Goal: Information Seeking & Learning: Understand process/instructions

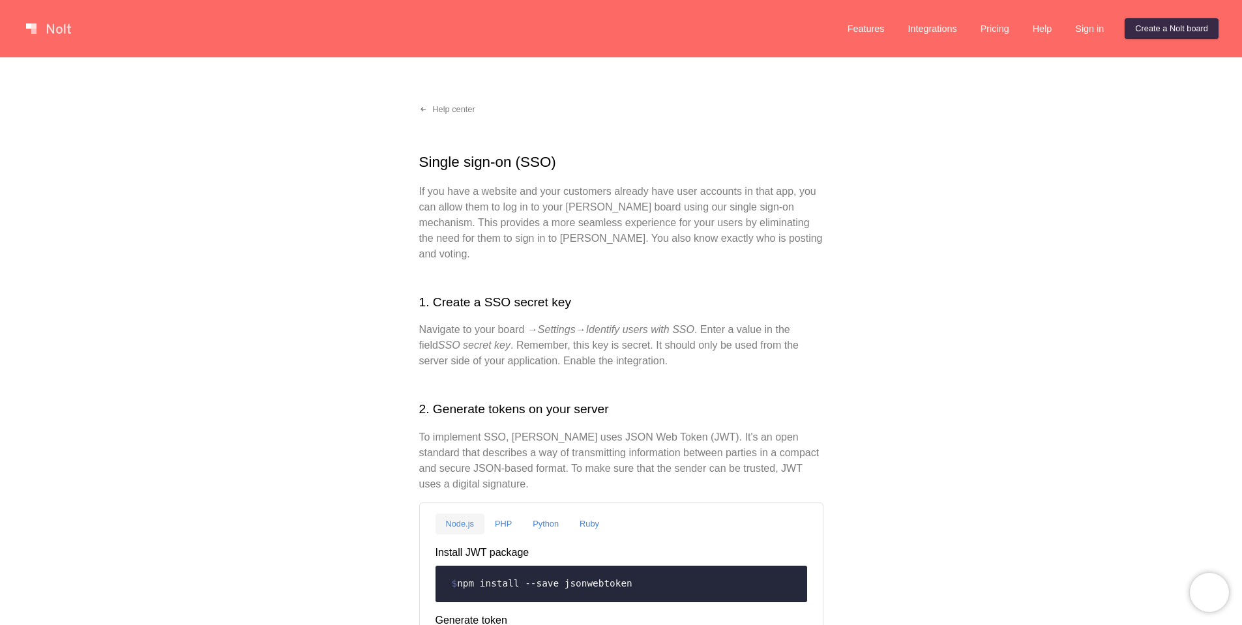
click at [435, 167] on h1 "Single sign-on (SSO)" at bounding box center [621, 162] width 404 height 22
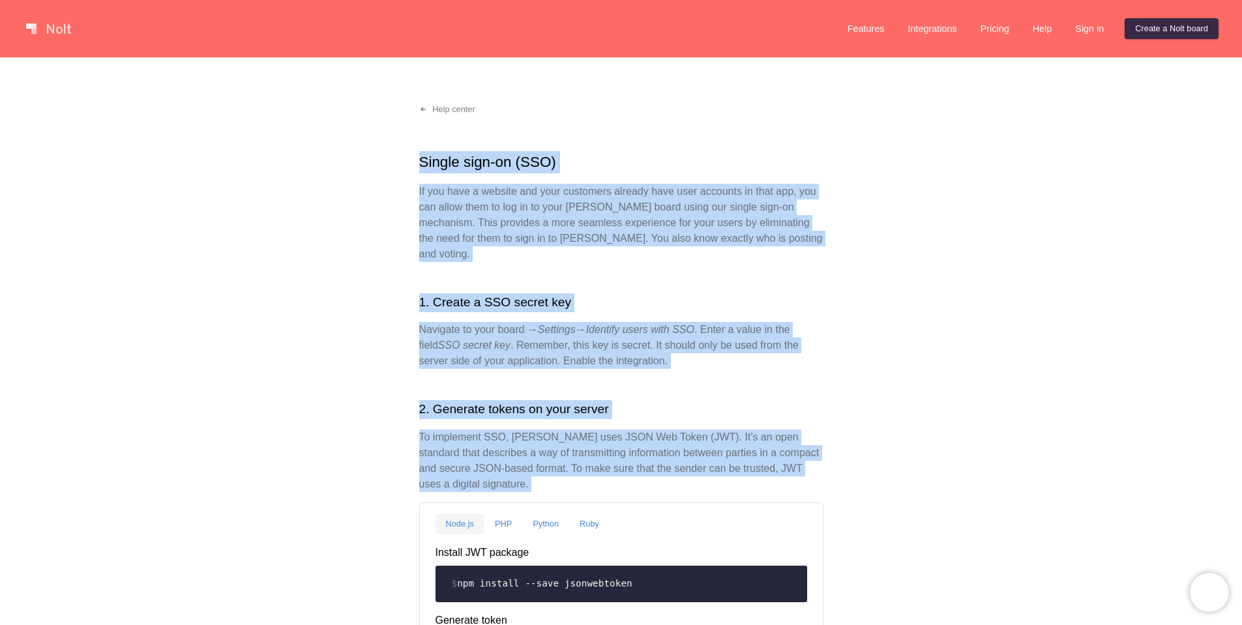
drag, startPoint x: 435, startPoint y: 167, endPoint x: 714, endPoint y: 442, distance: 392.0
click at [714, 442] on p "To implement SSO, [PERSON_NAME] uses JSON Web Token (JWT). It's an open standar…" at bounding box center [621, 461] width 404 height 63
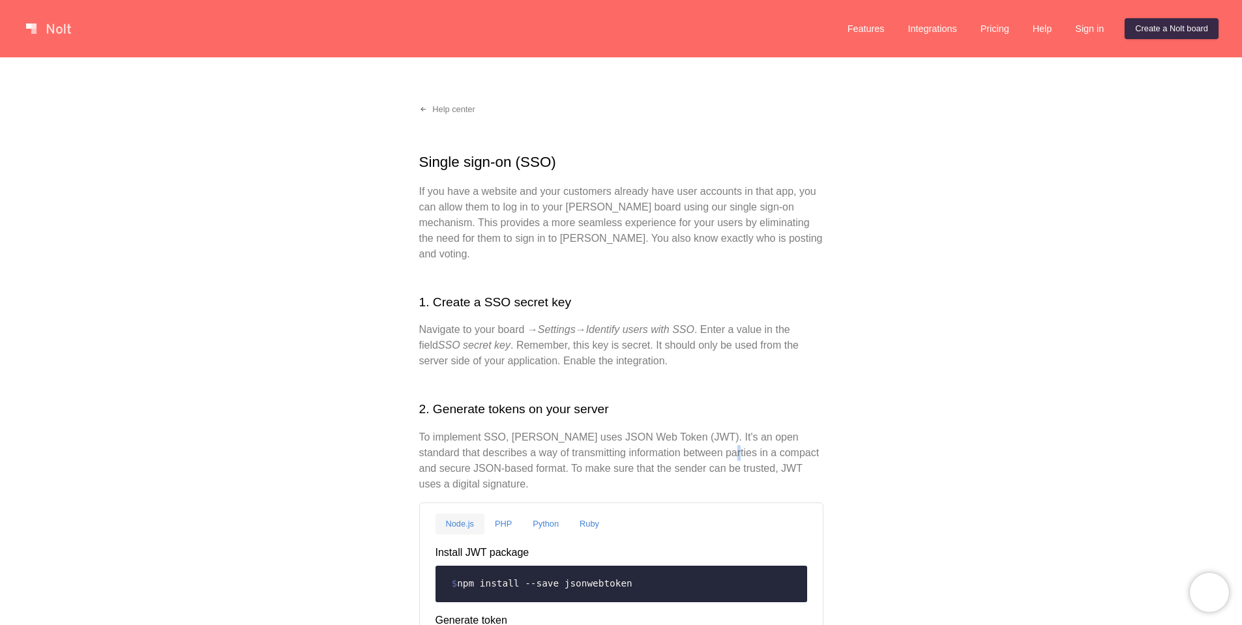
click at [714, 442] on p "To implement SSO, [PERSON_NAME] uses JSON Web Token (JWT). It's an open standar…" at bounding box center [621, 461] width 404 height 63
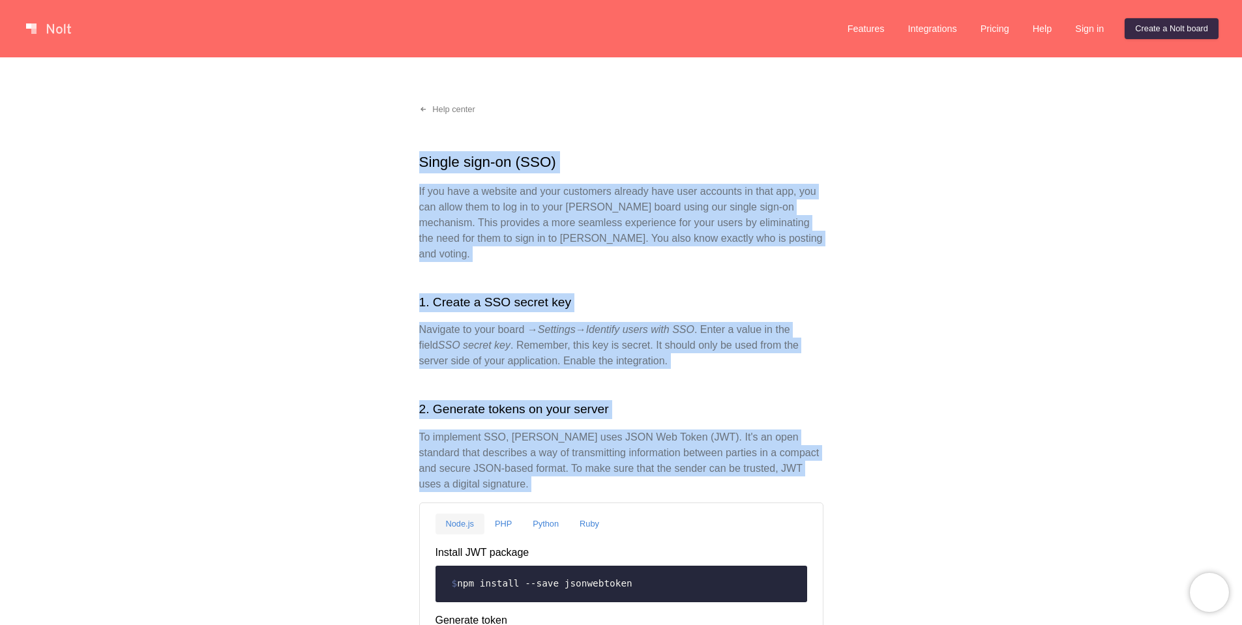
drag, startPoint x: 714, startPoint y: 442, endPoint x: 552, endPoint y: 162, distance: 323.7
click at [552, 162] on h1 "Single sign-on (SSO)" at bounding box center [621, 162] width 404 height 22
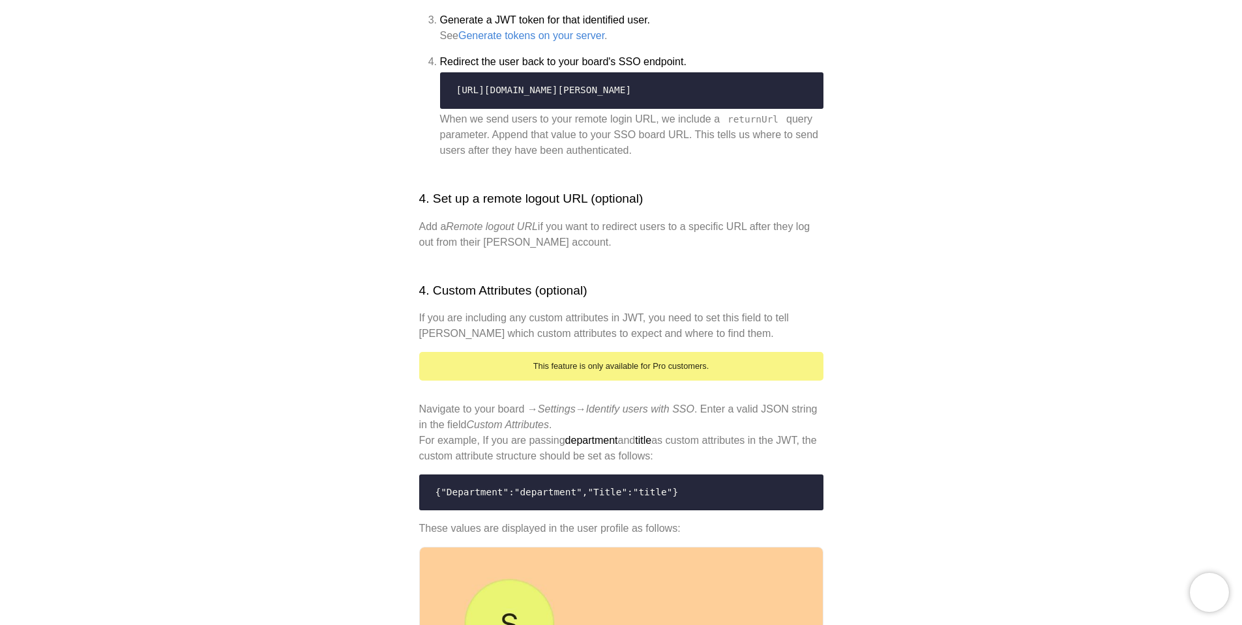
scroll to position [1330, 0]
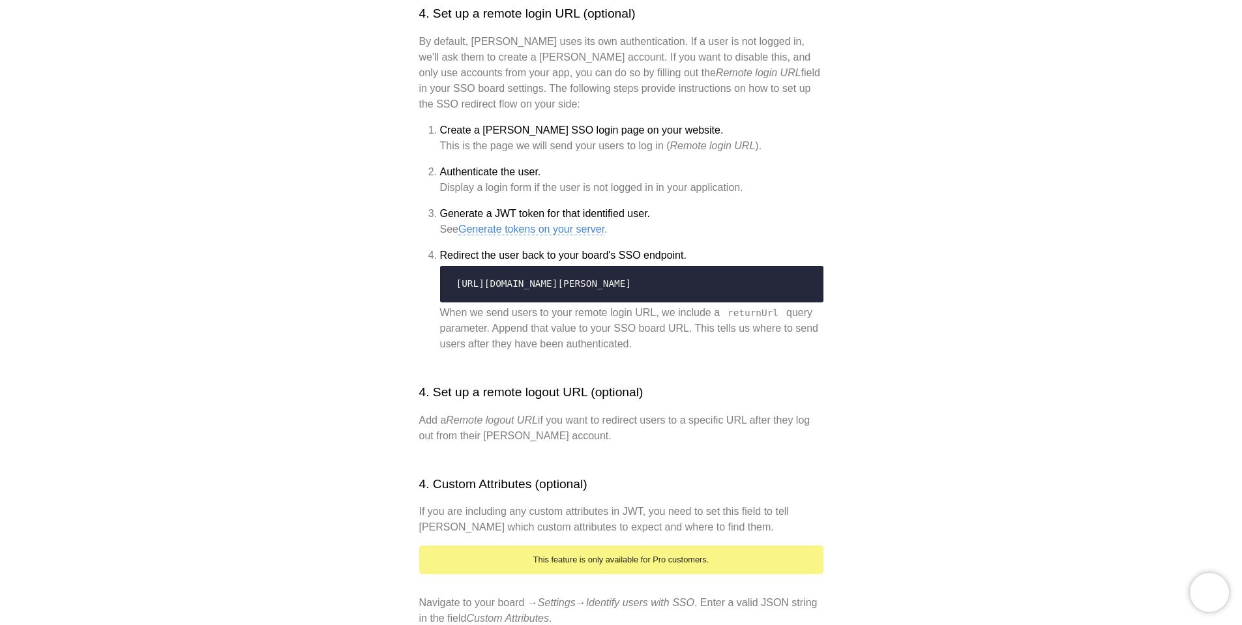
click at [517, 235] on link "Generate tokens on your server" at bounding box center [531, 230] width 146 height 12
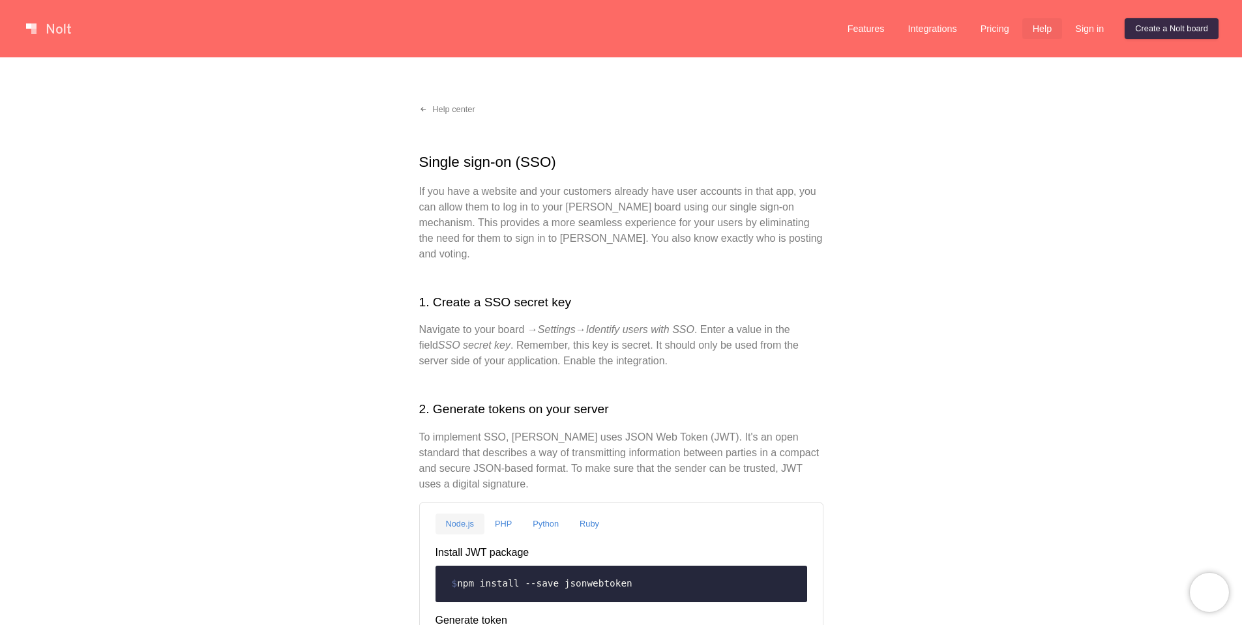
click at [1028, 32] on link "Help" at bounding box center [1043, 28] width 40 height 21
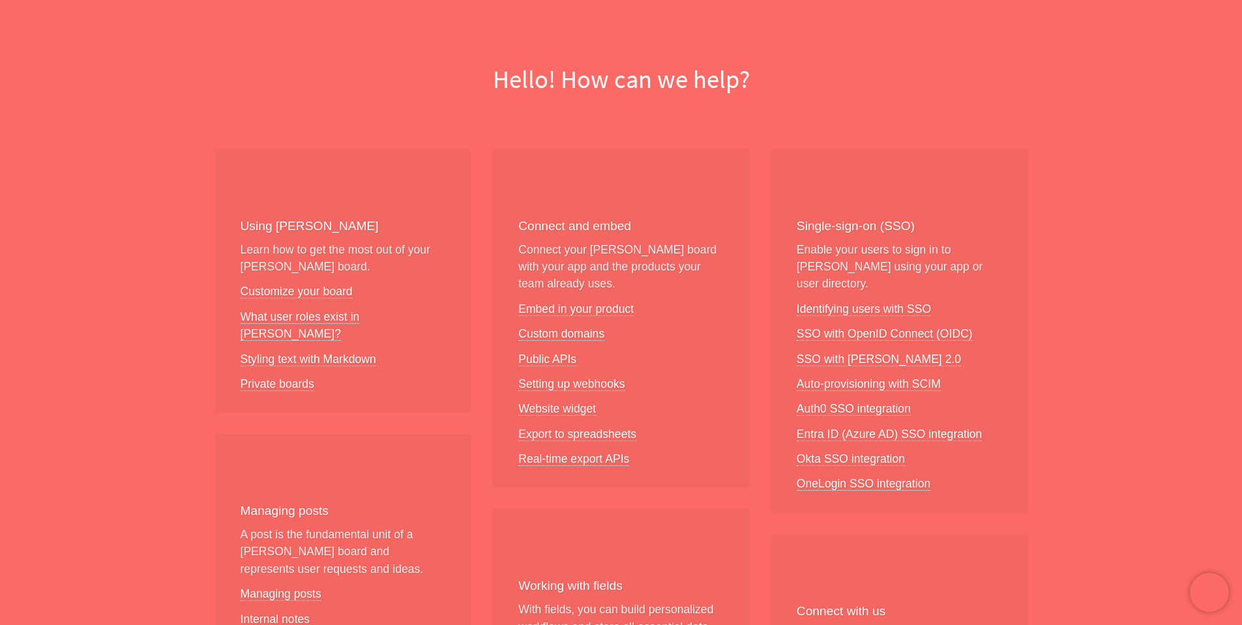
scroll to position [78, 0]
click at [835, 303] on link "Identifying users with SSO" at bounding box center [864, 310] width 134 height 14
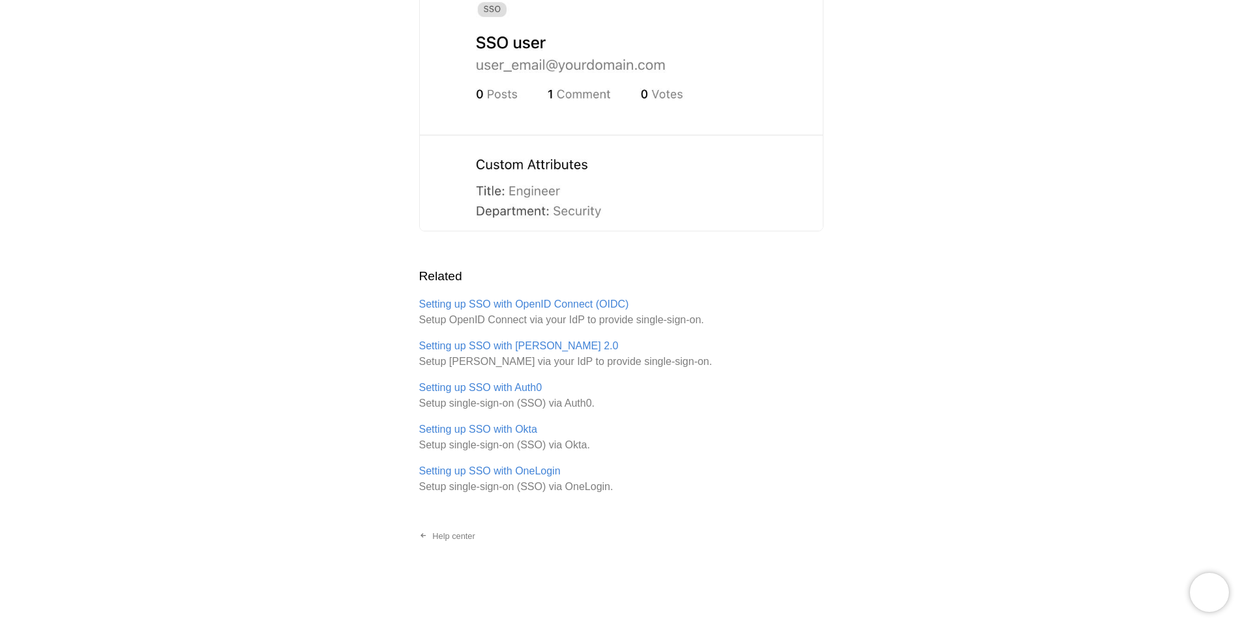
scroll to position [2467, 0]
click at [535, 303] on link "Setting up SSO with OpenID Connect (OIDC)" at bounding box center [524, 305] width 210 height 12
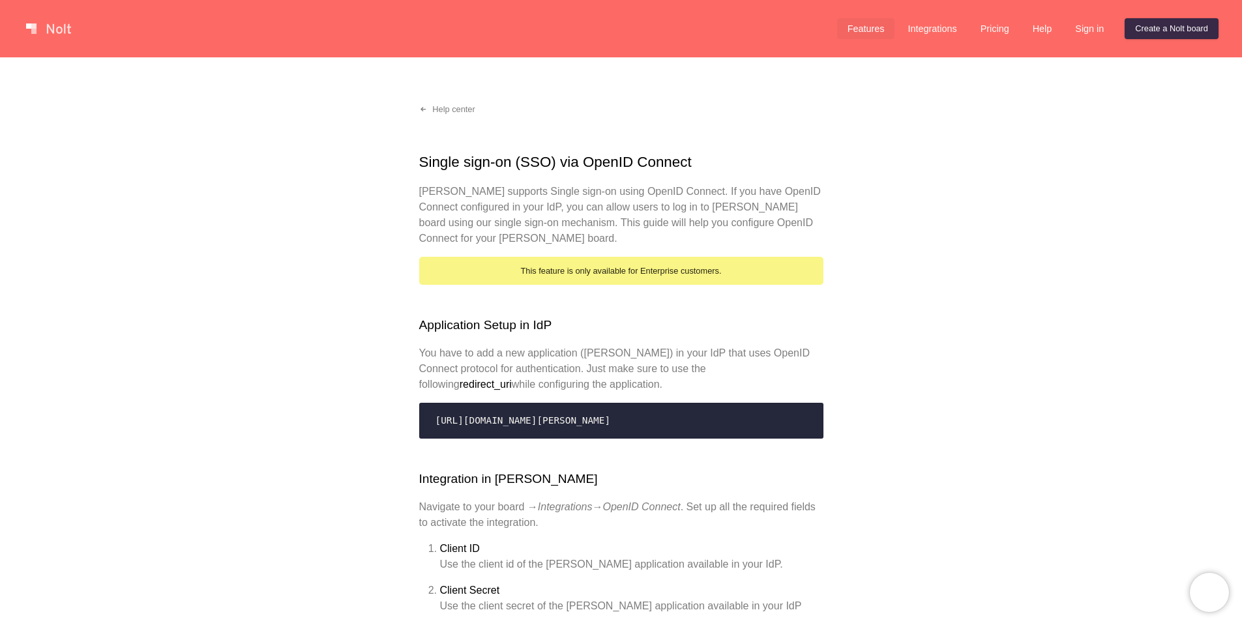
click at [860, 29] on link "Features" at bounding box center [866, 28] width 58 height 21
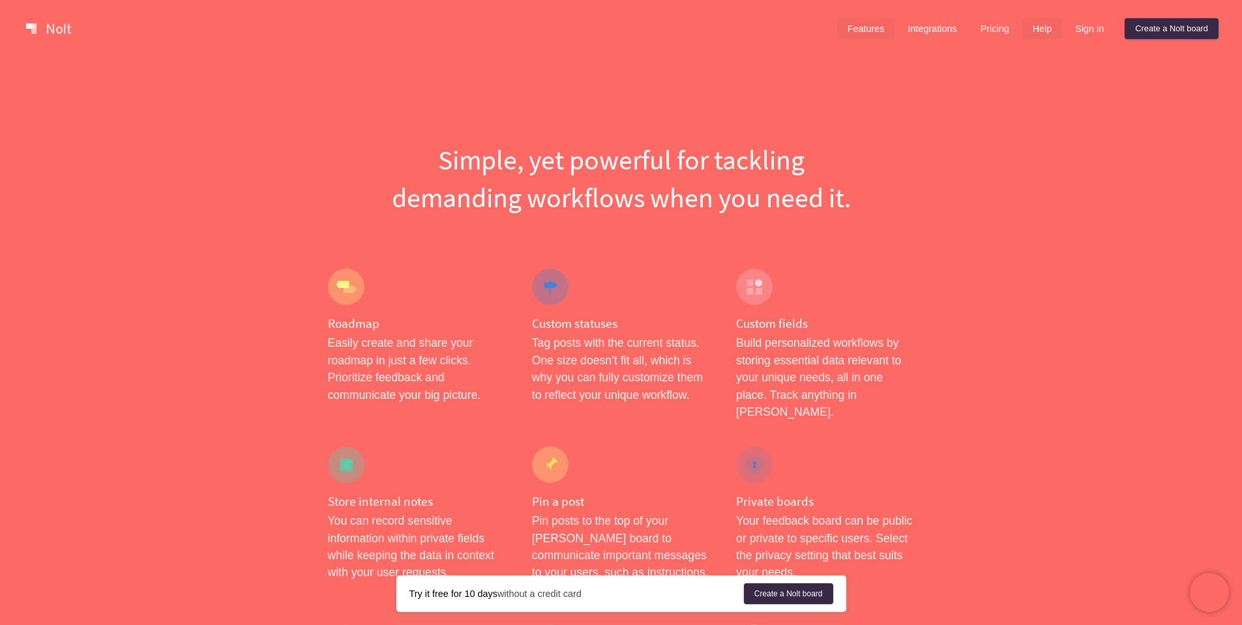
click at [1045, 33] on link "Help" at bounding box center [1043, 28] width 40 height 21
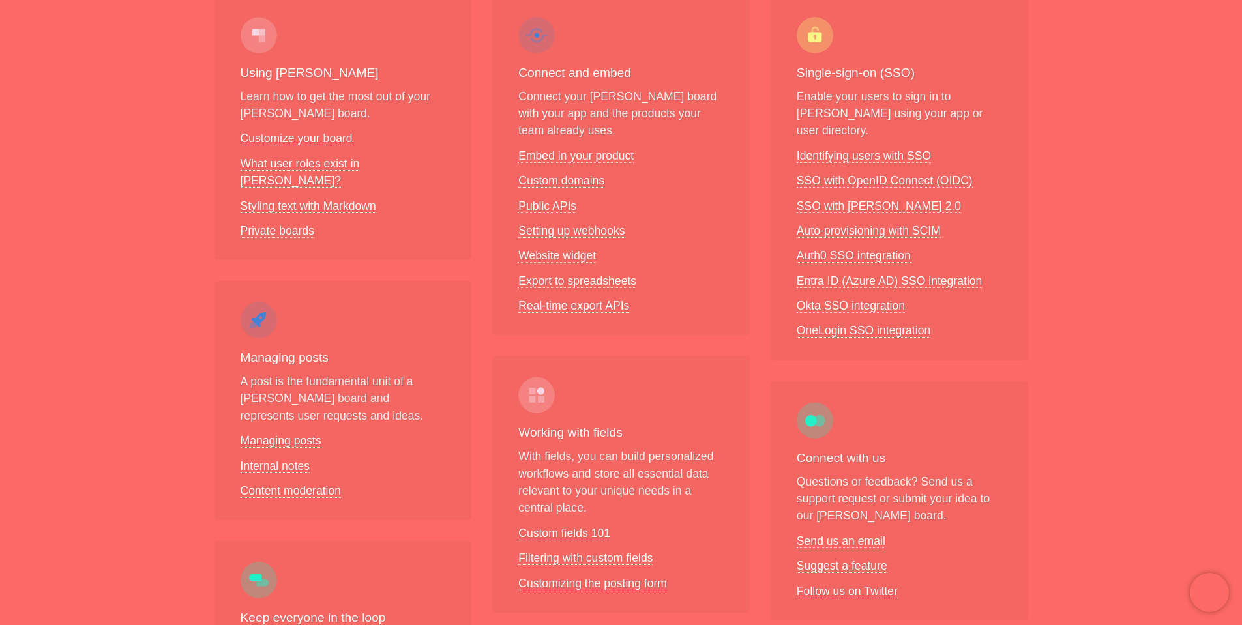
scroll to position [232, 0]
click at [593, 227] on link "Setting up webhooks" at bounding box center [571, 232] width 106 height 14
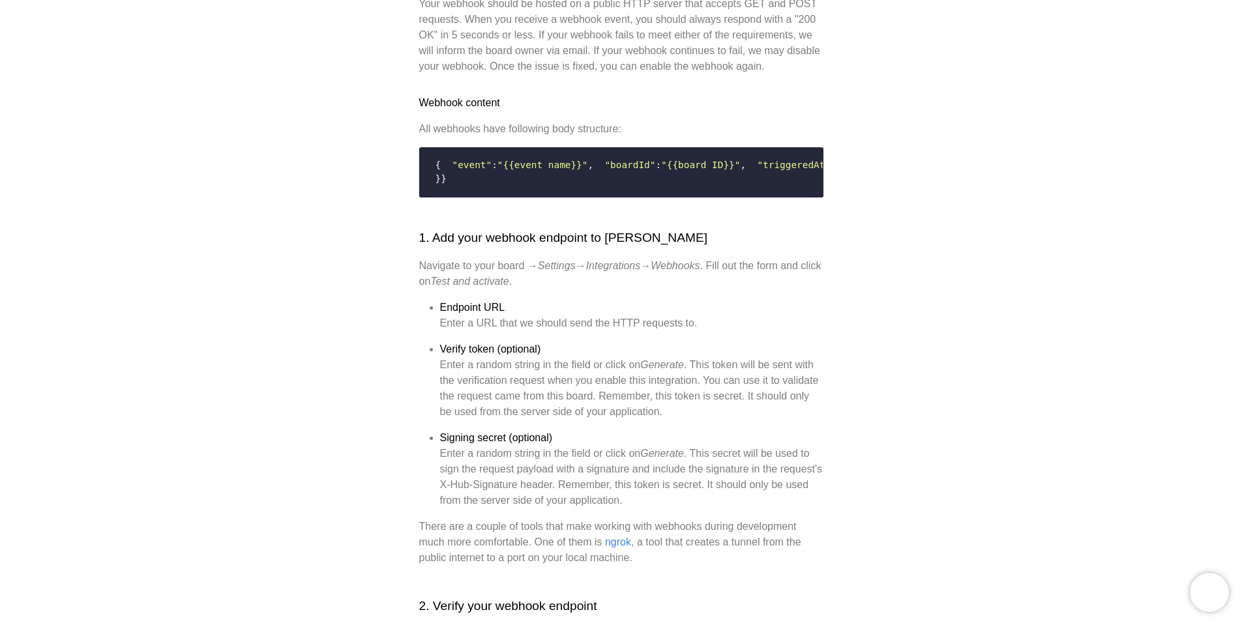
scroll to position [391, 0]
